Goal: Task Accomplishment & Management: Use online tool/utility

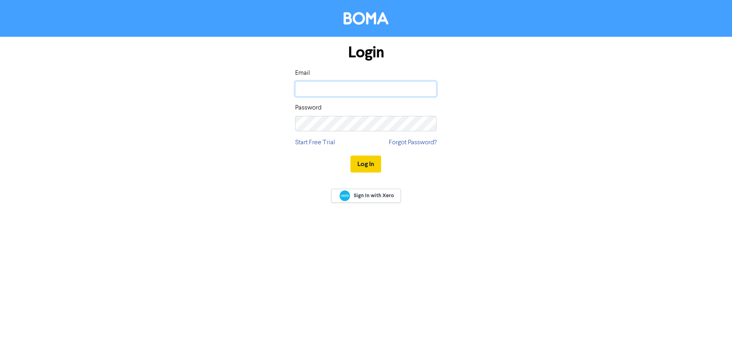
type input "[EMAIL_ADDRESS][DOMAIN_NAME]"
click at [377, 164] on button "Log In" at bounding box center [366, 164] width 31 height 17
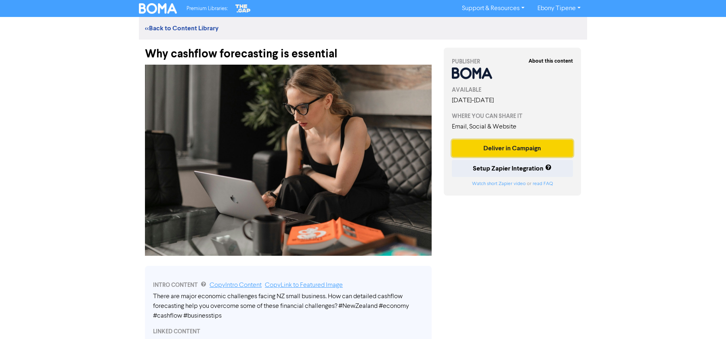
click at [531, 147] on button "Deliver in Campaign" at bounding box center [512, 148] width 121 height 17
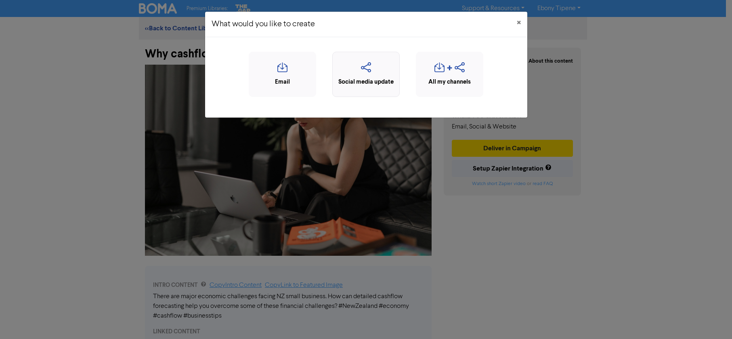
click at [370, 71] on icon "button" at bounding box center [366, 69] width 59 height 15
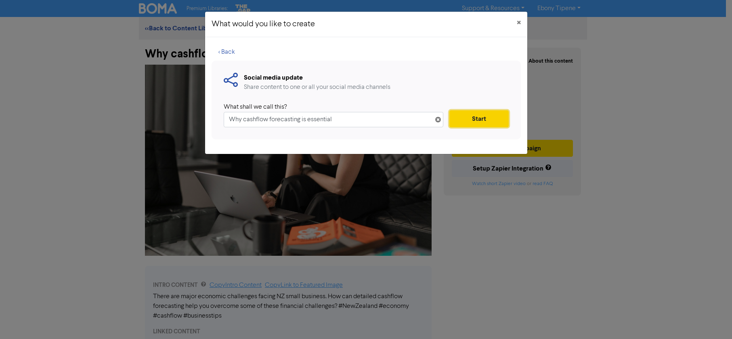
click at [484, 119] on button "Start" at bounding box center [479, 118] width 59 height 17
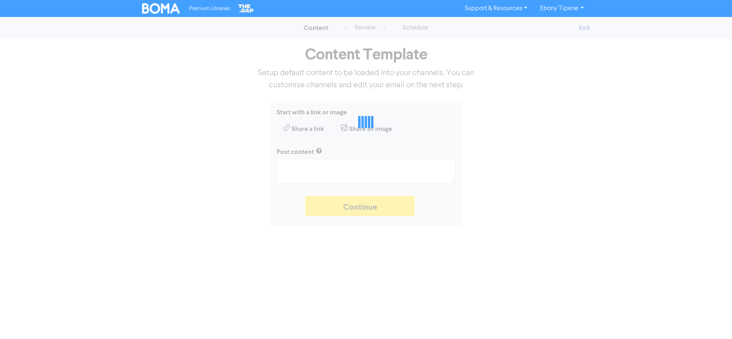
type textarea "x"
type textarea "There are major economic challenges facing NZ small business. How can detailed …"
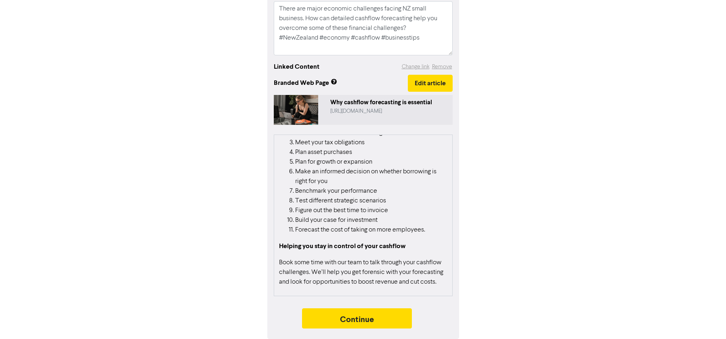
scroll to position [207, 0]
click at [359, 322] on button "Continue" at bounding box center [357, 318] width 110 height 20
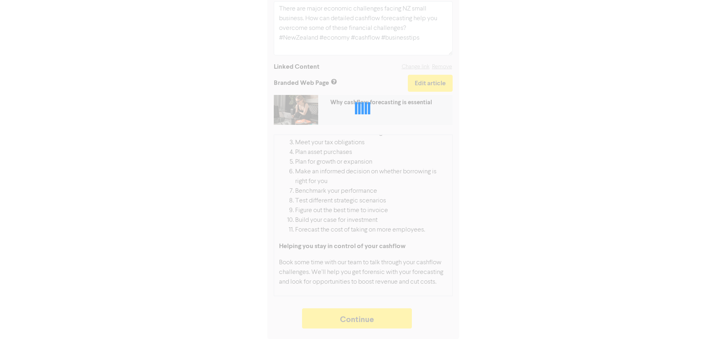
type textarea "x"
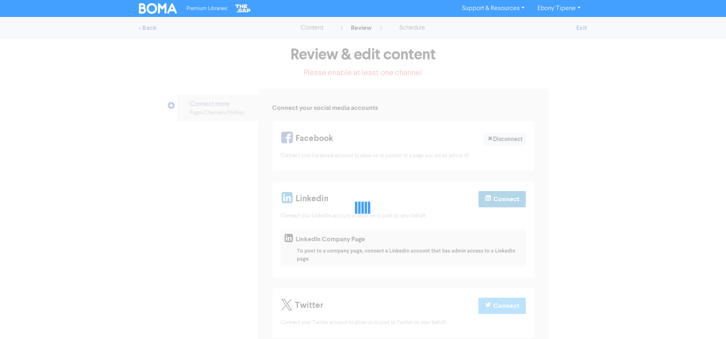
select select "LEARN_MORE"
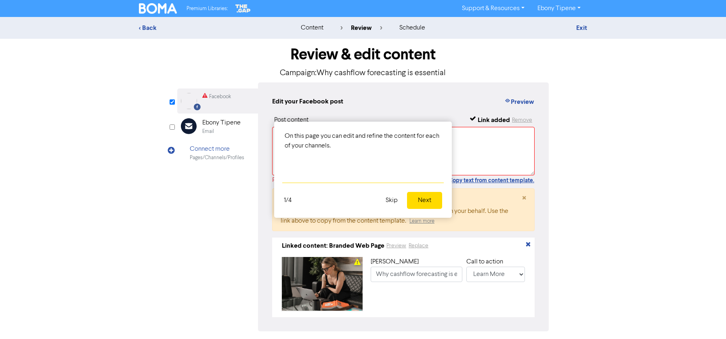
click at [425, 204] on button "Next" at bounding box center [424, 200] width 35 height 17
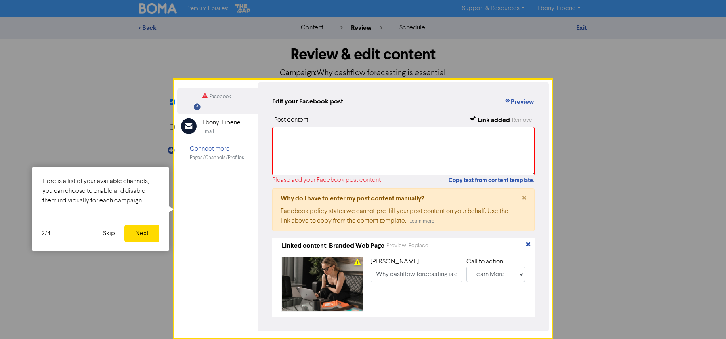
click at [133, 235] on button "Next" at bounding box center [141, 233] width 35 height 17
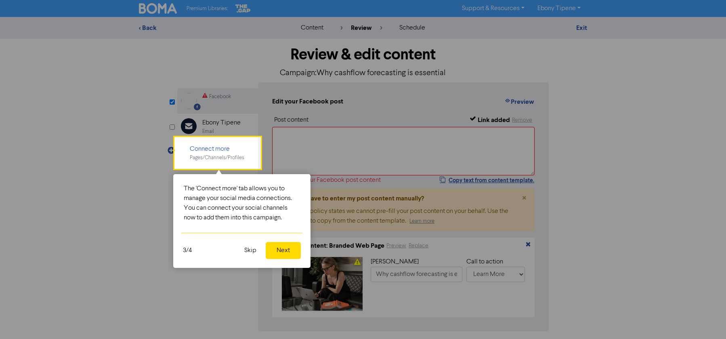
click at [287, 251] on button "Next" at bounding box center [283, 250] width 35 height 17
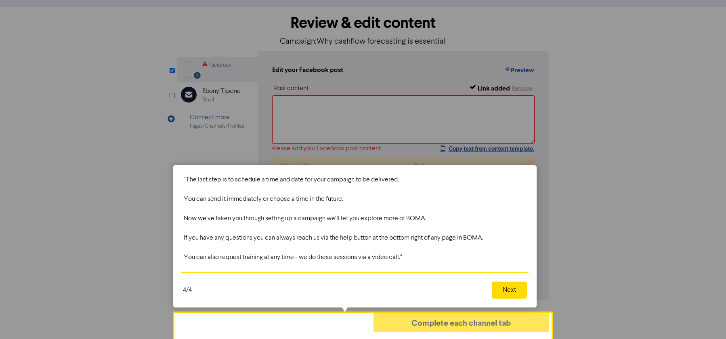
scroll to position [32, 0]
click at [507, 290] on button "Next" at bounding box center [509, 289] width 35 height 17
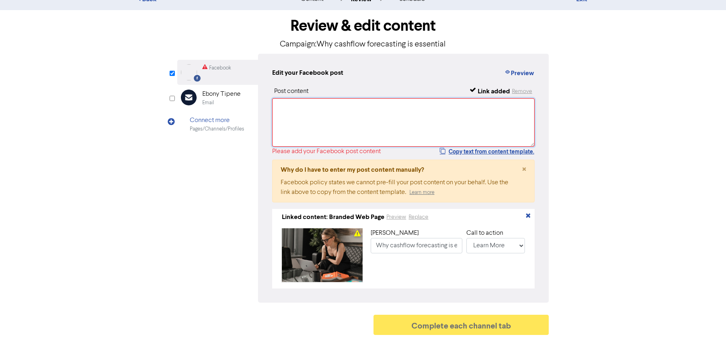
click at [292, 105] on textarea at bounding box center [403, 122] width 263 height 48
click at [472, 147] on button "Copy text from content template." at bounding box center [486, 152] width 95 height 10
click at [293, 108] on textarea at bounding box center [403, 122] width 263 height 48
paste textarea "There are major economic challenges facing NZ small business. How can detailed …"
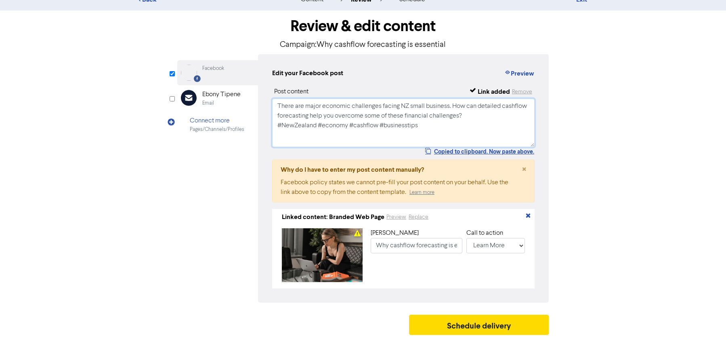
scroll to position [32, 0]
click at [451, 131] on textarea "There are major economic challenges facing NZ small business. How can detailed …" at bounding box center [403, 123] width 263 height 48
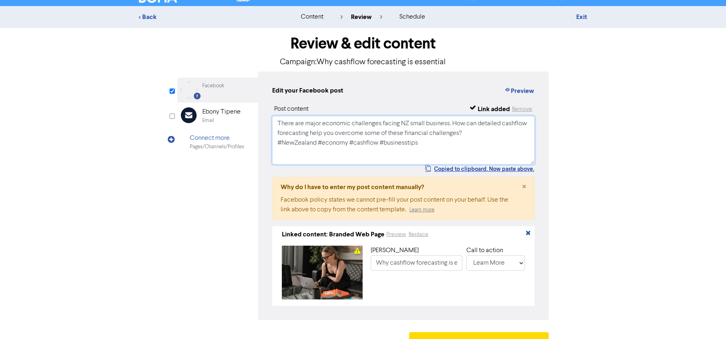
scroll to position [0, 0]
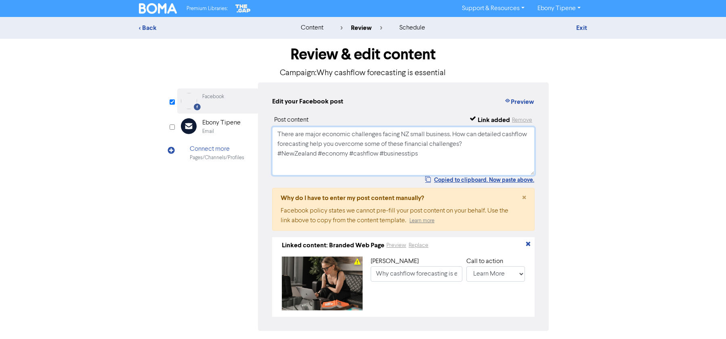
type textarea "There are major economic challenges facing NZ small business. How can detailed …"
click at [364, 182] on div "Copied to clipboard. Now paste above." at bounding box center [403, 179] width 263 height 9
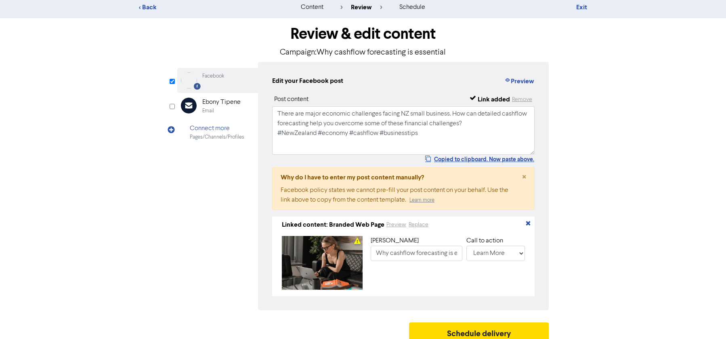
scroll to position [32, 0]
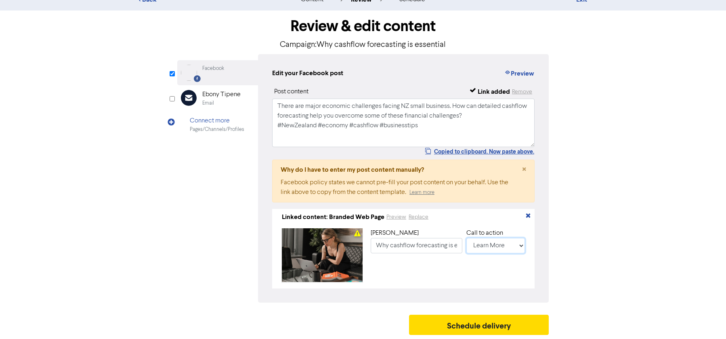
click at [514, 244] on select "No Button Shop Now Apply Now Book Now Buy Now Contact Us Download Learn More Se…" at bounding box center [496, 245] width 59 height 15
select select "CONTACT_US"
click at [467, 238] on select "No Button Shop Now Apply Now Book Now Buy Now Contact Us Download Learn More Se…" at bounding box center [496, 245] width 59 height 15
click at [423, 275] on div "[PERSON_NAME] Why cashflow forecasting is essential Call to action No Button Sh…" at bounding box center [448, 255] width 154 height 54
click at [465, 327] on button "Schedule delivery" at bounding box center [479, 325] width 140 height 20
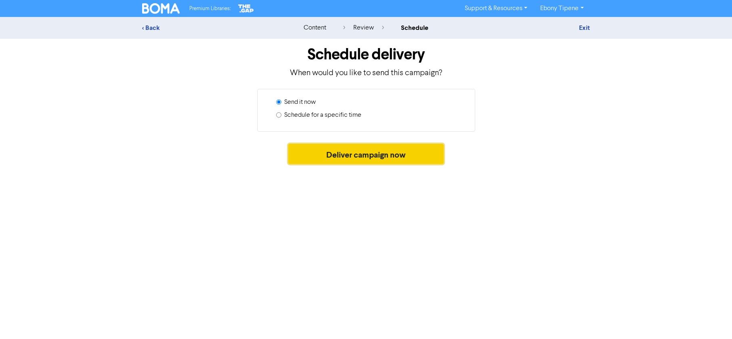
click at [367, 153] on button "Deliver campaign now" at bounding box center [366, 154] width 156 height 20
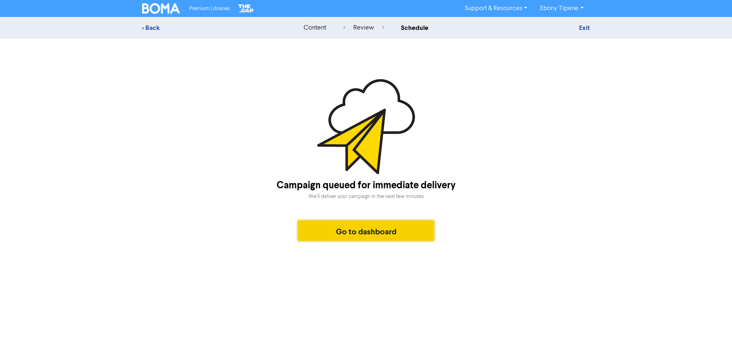
click at [355, 238] on button "Go to dashboard" at bounding box center [366, 231] width 137 height 20
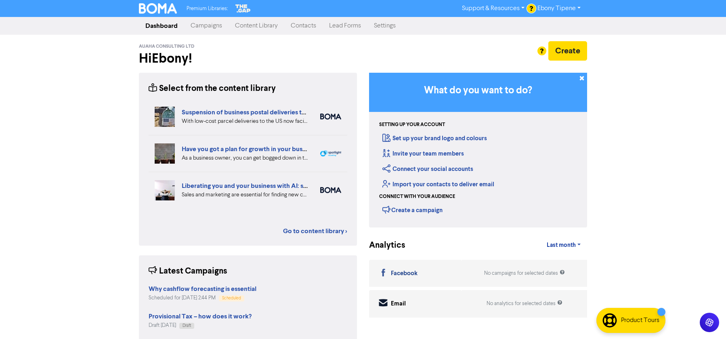
click at [48, 100] on div "Premium Libraries: Support & Resources Video Tutorials FAQ & Guides Marketing E…" at bounding box center [363, 169] width 726 height 339
click at [577, 8] on link "Ebony Tipene" at bounding box center [559, 8] width 56 height 13
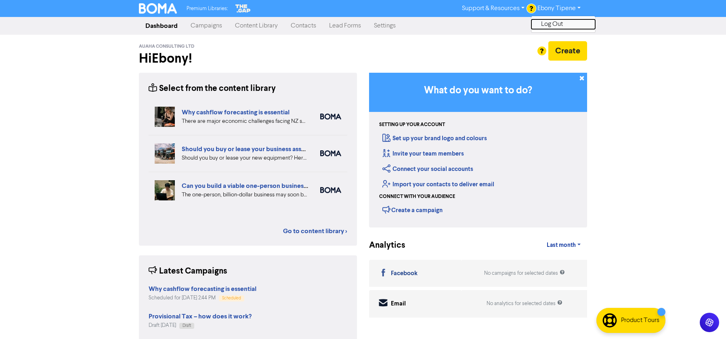
click at [566, 24] on button "Log Out" at bounding box center [564, 24] width 64 height 10
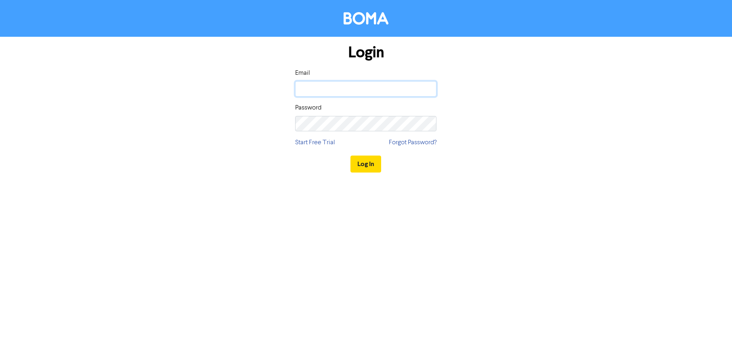
type input "[EMAIL_ADDRESS][DOMAIN_NAME]"
